Goal: Transaction & Acquisition: Purchase product/service

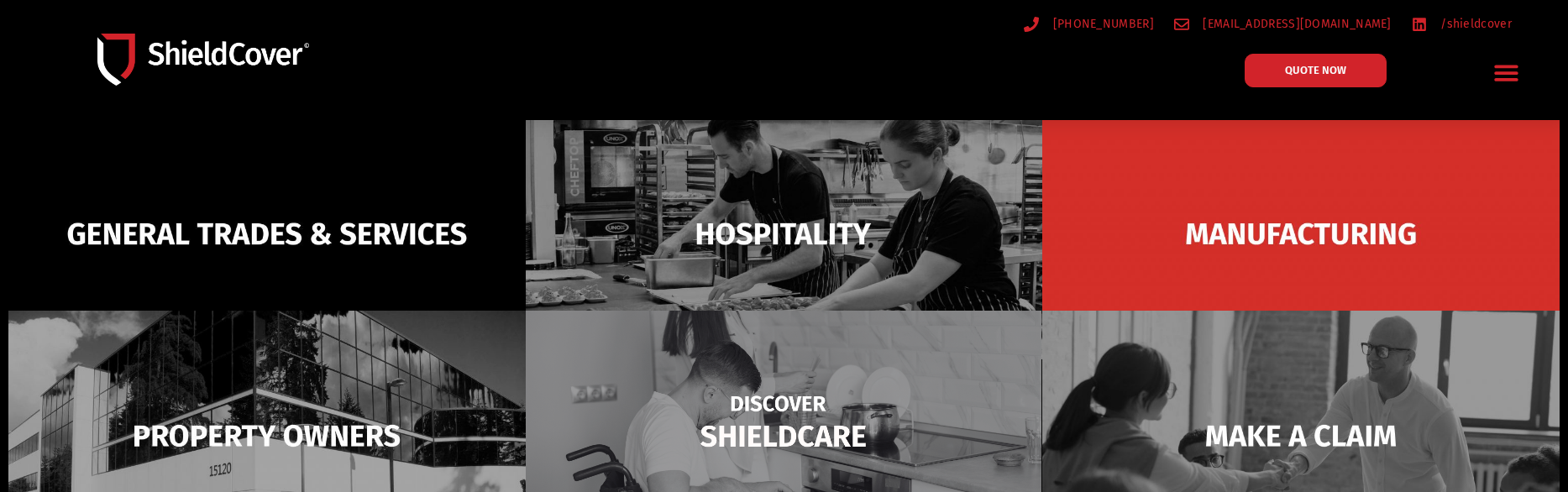
scroll to position [204, 0]
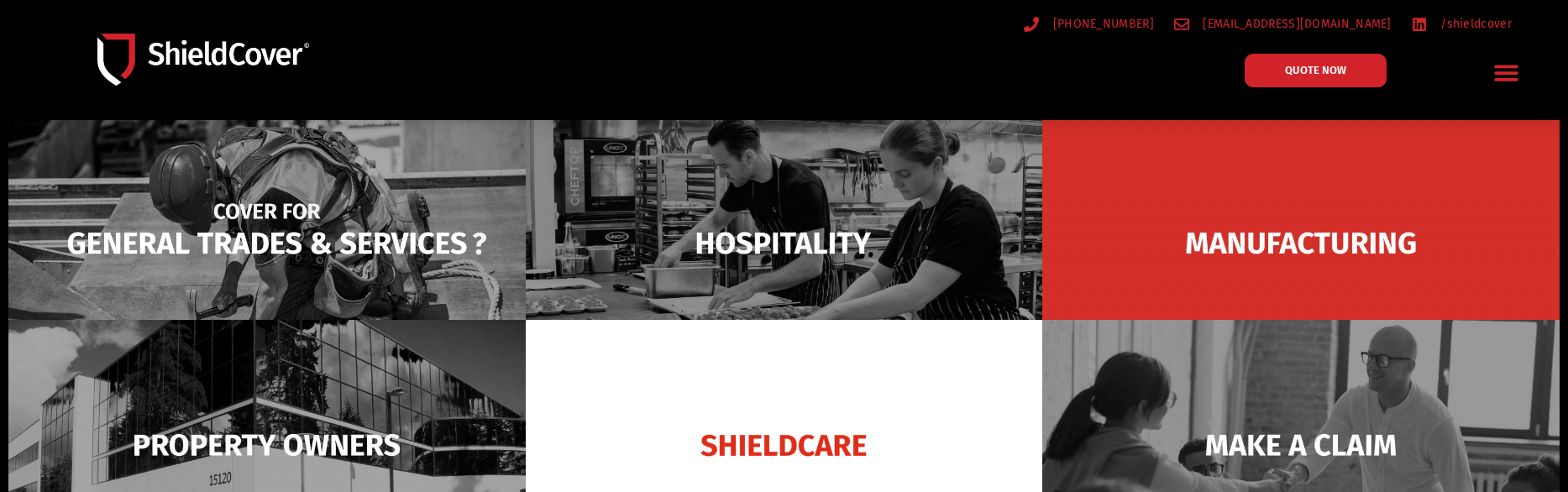
click at [271, 238] on img at bounding box center [266, 243] width 517 height 251
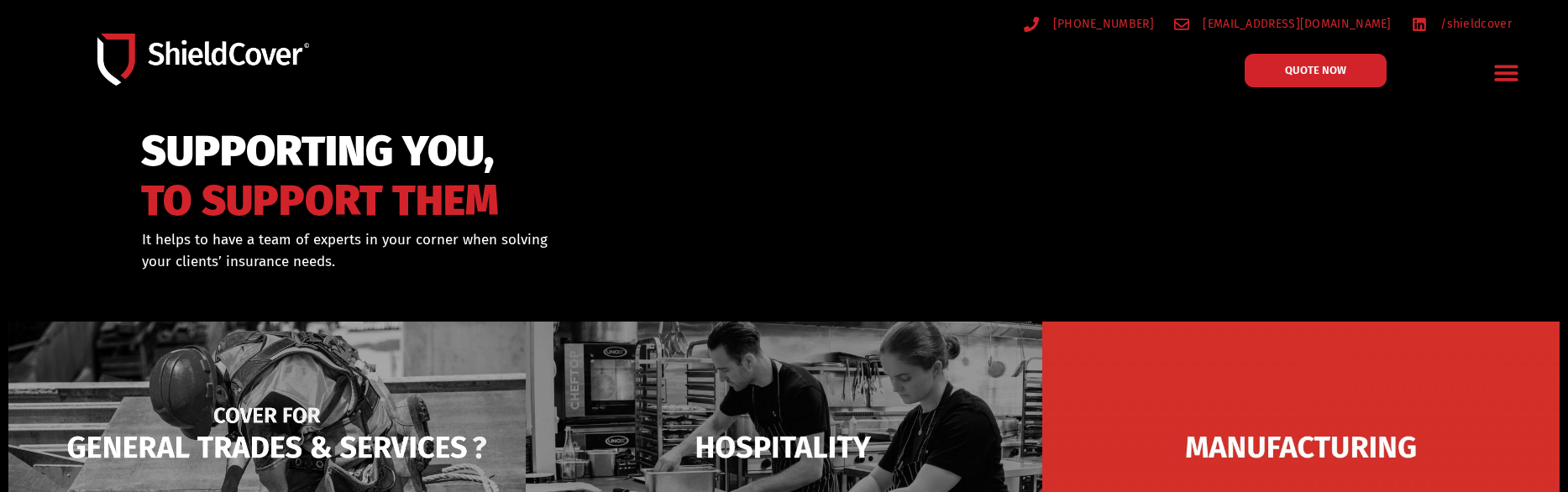
click at [213, 462] on img at bounding box center [266, 447] width 517 height 251
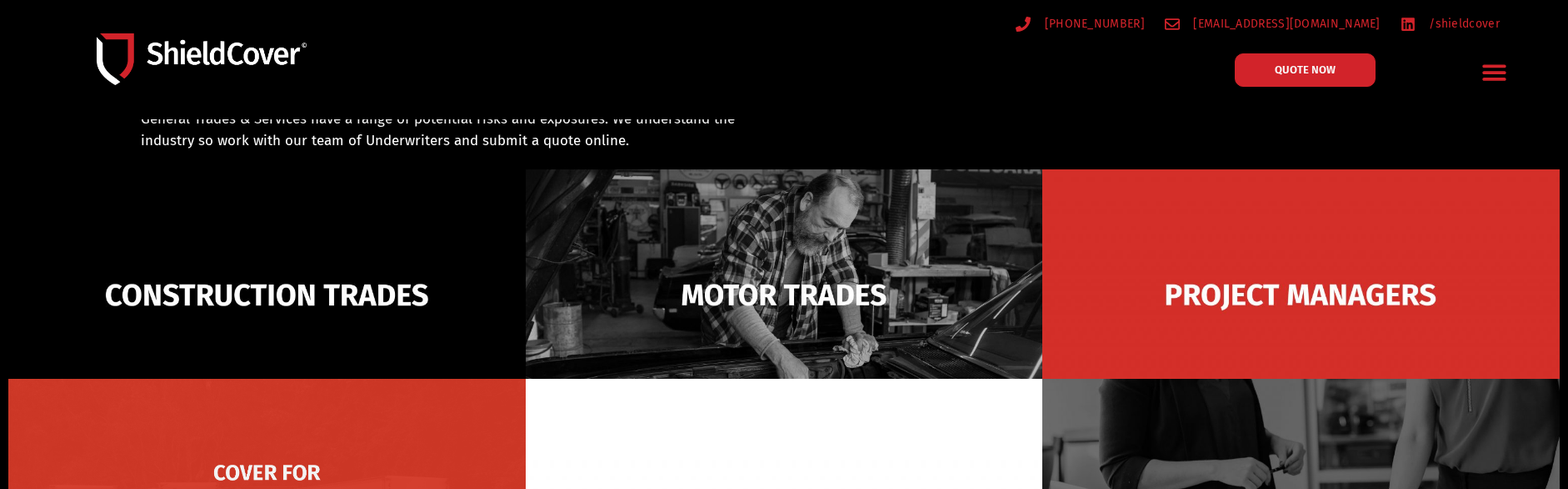
scroll to position [119, 0]
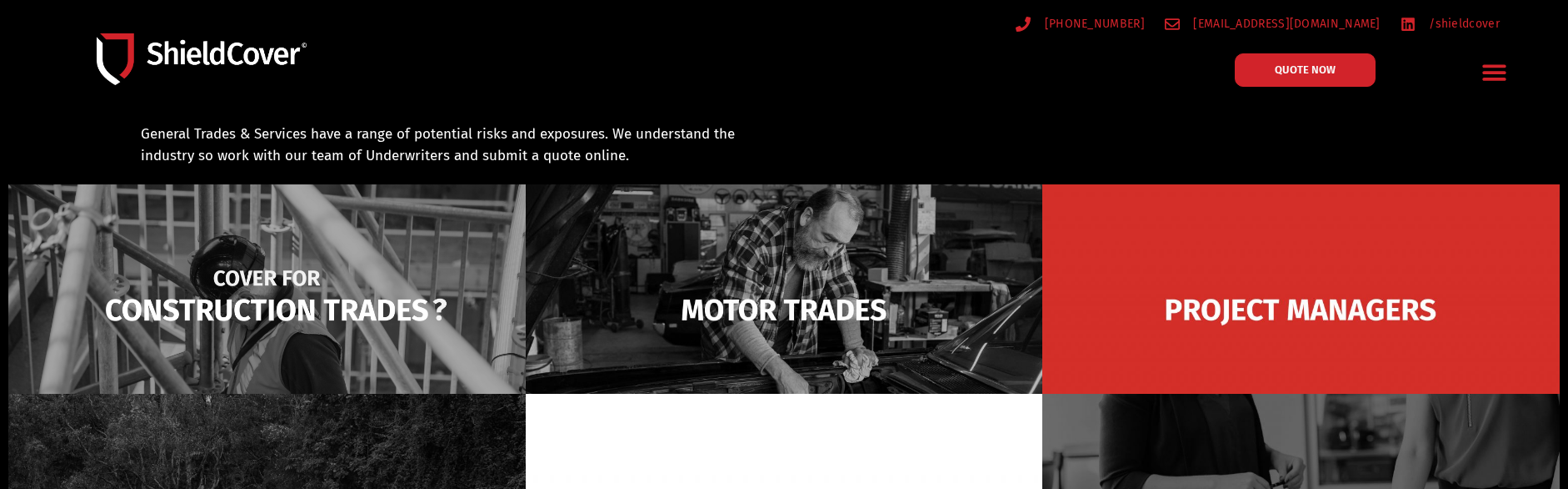
click at [220, 310] on img at bounding box center [267, 309] width 518 height 251
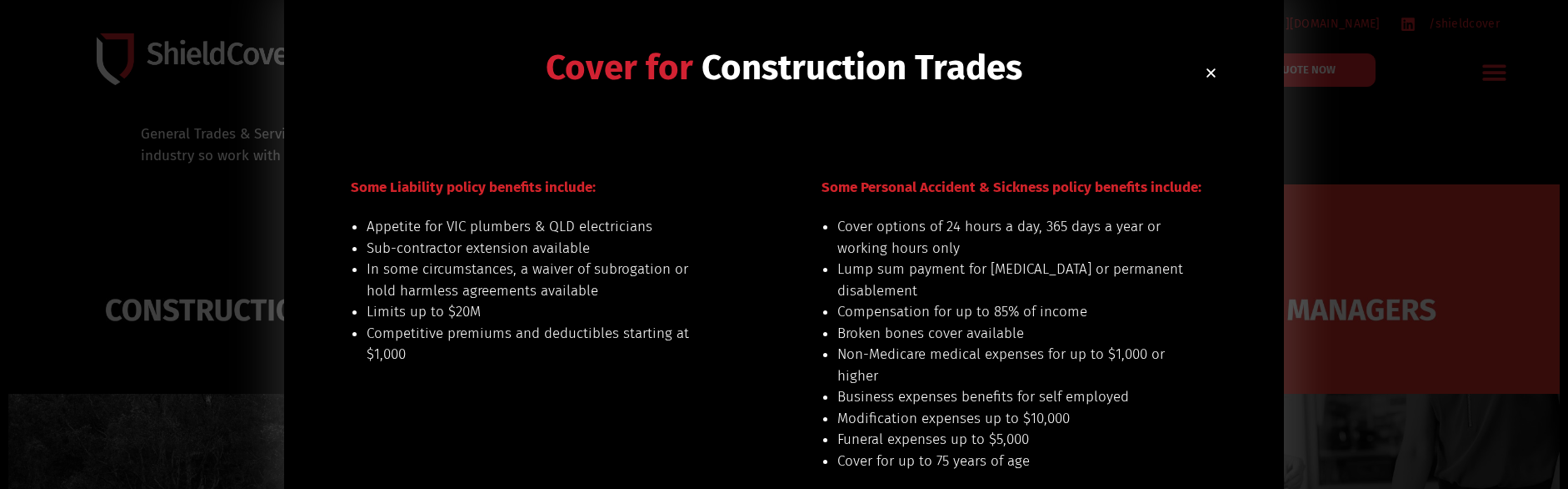
scroll to position [83, 0]
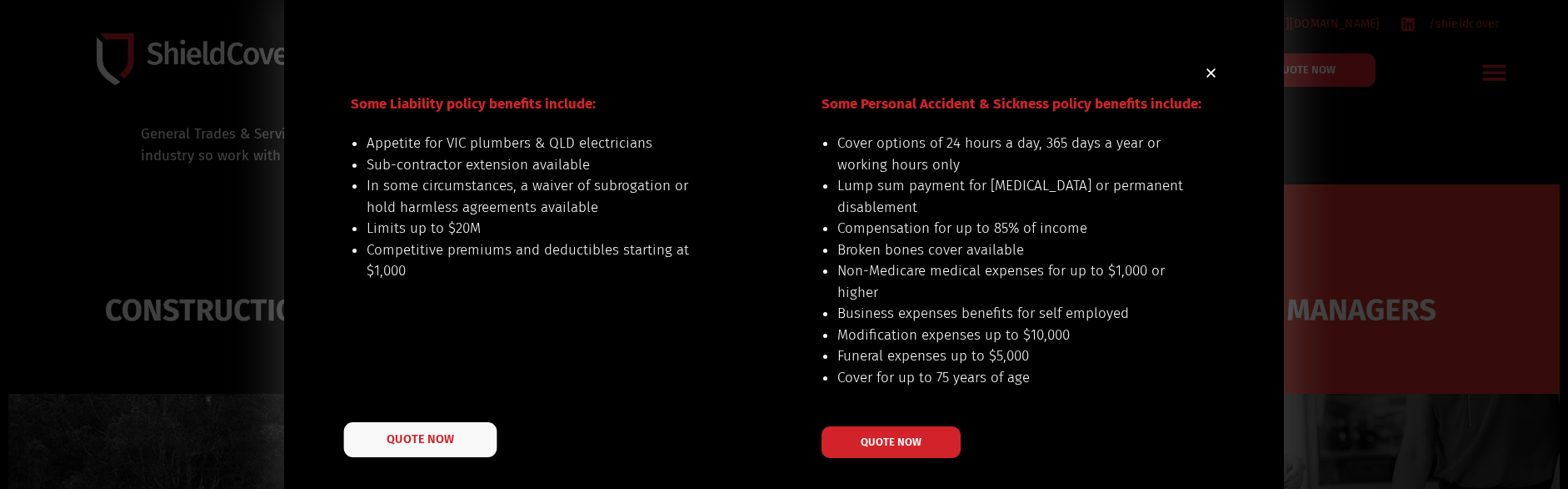
click at [443, 443] on span "QUOTE NOW" at bounding box center [420, 438] width 66 height 11
